Goal: Find specific page/section: Find specific page/section

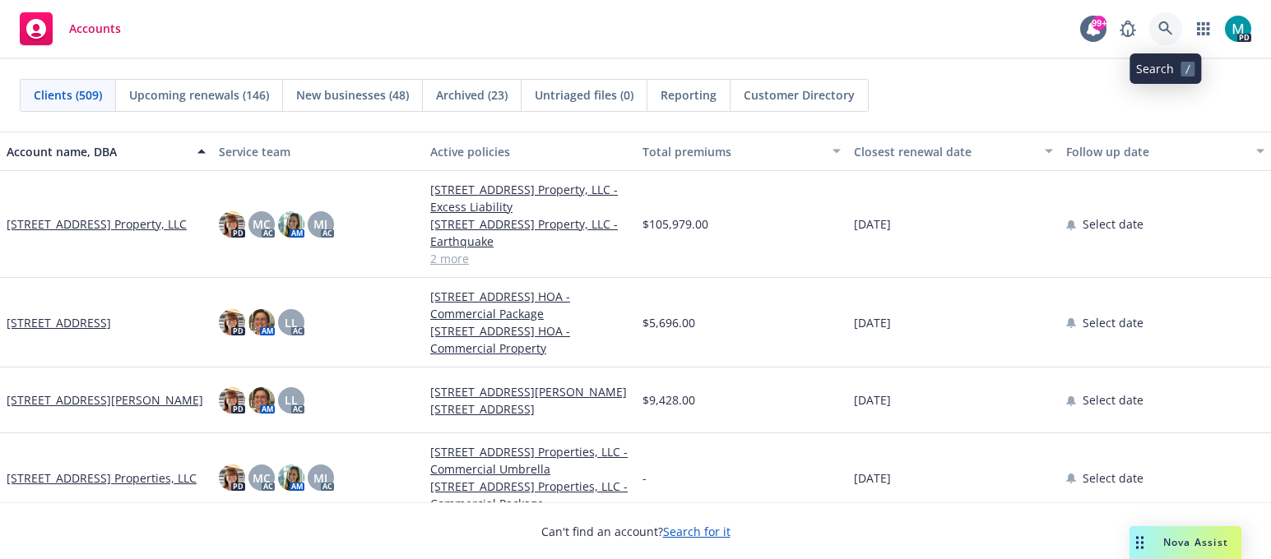
click at [1161, 22] on icon at bounding box center [1165, 28] width 14 height 14
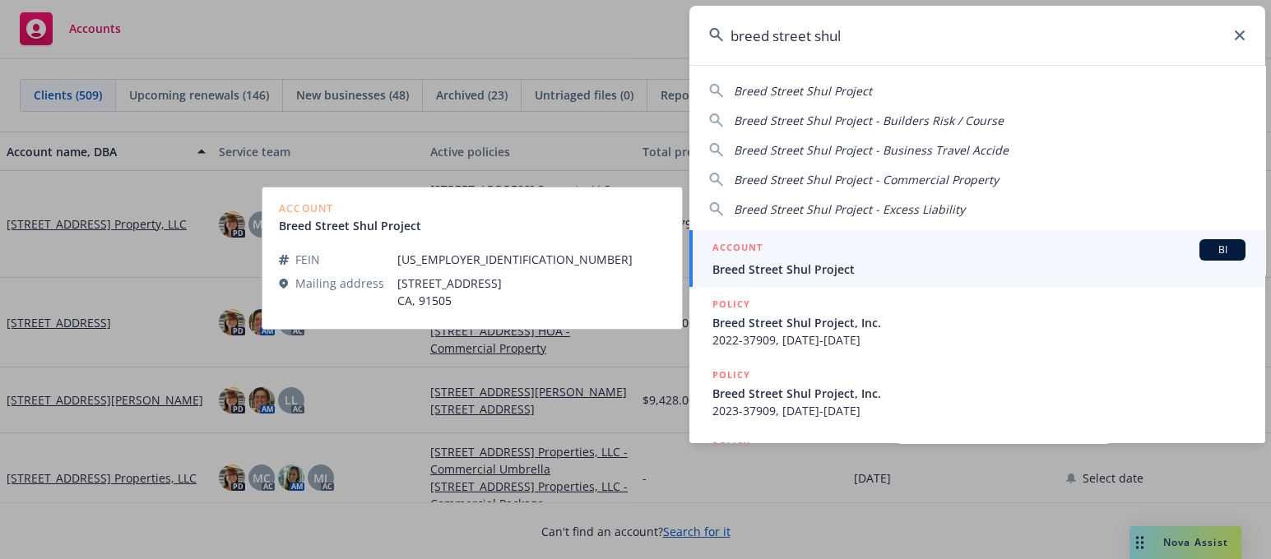
type input "breed street shul"
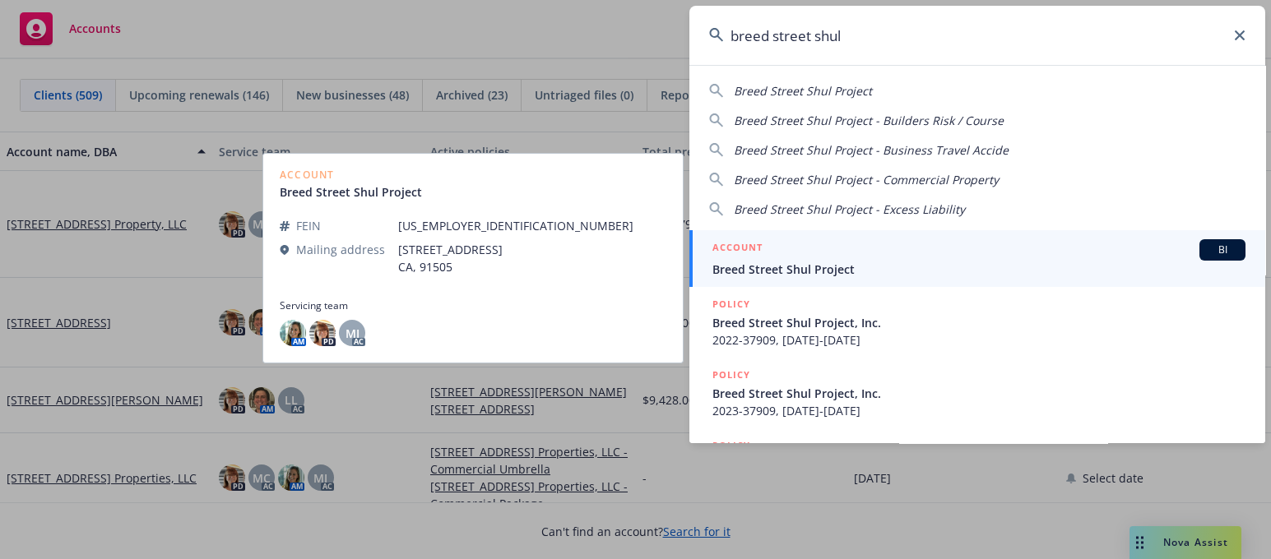
click at [810, 274] on span "Breed Street Shul Project" at bounding box center [978, 269] width 533 height 17
